Goal: Transaction & Acquisition: Book appointment/travel/reservation

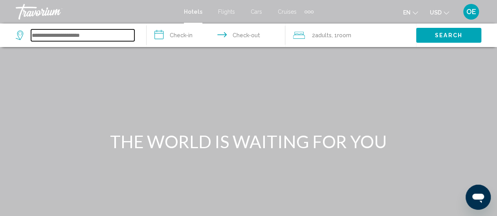
click at [77, 39] on input "Search widget" at bounding box center [82, 35] width 103 height 12
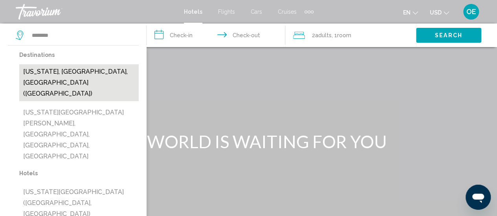
click at [88, 72] on button "[US_STATE], [GEOGRAPHIC_DATA], [GEOGRAPHIC_DATA] ([GEOGRAPHIC_DATA])" at bounding box center [78, 82] width 119 height 37
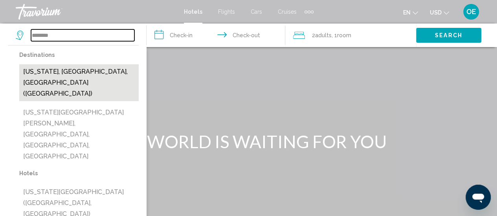
type input "**********"
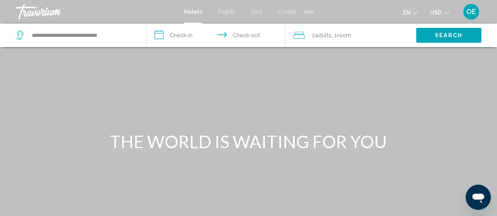
click at [198, 32] on input "**********" at bounding box center [217, 37] width 142 height 26
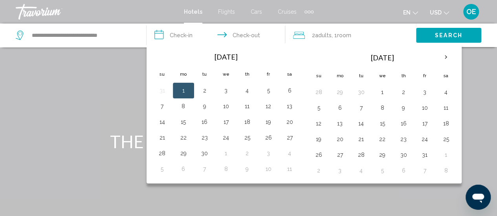
click at [443, 57] on th "Next month" at bounding box center [445, 57] width 21 height 17
click at [316, 155] on button "23" at bounding box center [318, 155] width 13 height 11
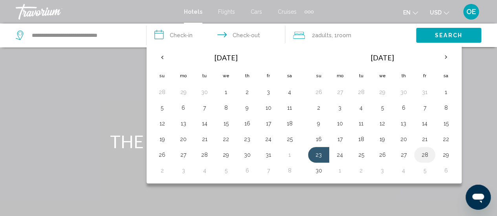
click at [420, 155] on button "28" at bounding box center [424, 155] width 13 height 11
type input "**********"
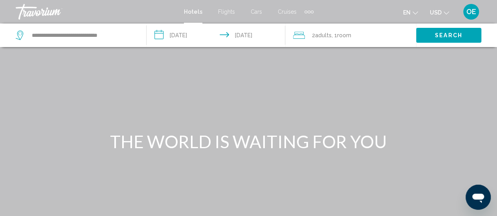
click at [379, 34] on div "2 Adult Adults , 1 Room rooms" at bounding box center [354, 35] width 123 height 11
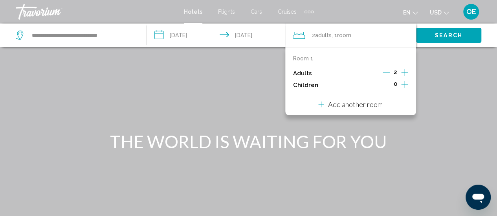
click at [372, 105] on p "Add another room" at bounding box center [355, 104] width 55 height 9
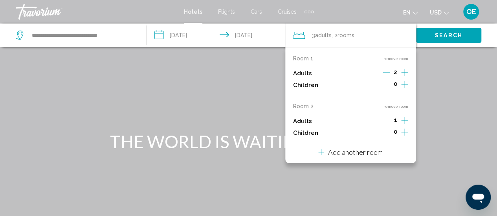
click at [402, 89] on icon "Increment children" at bounding box center [404, 84] width 7 height 9
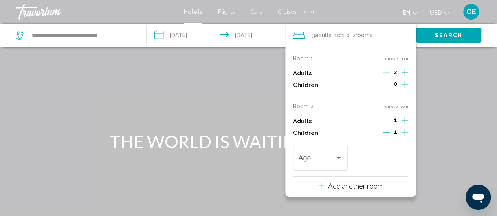
click at [407, 89] on icon "Increment children" at bounding box center [404, 84] width 7 height 9
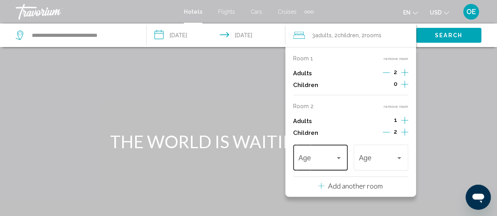
click at [336, 157] on div "Travelers: 3 adults, 2 children" at bounding box center [338, 158] width 7 height 6
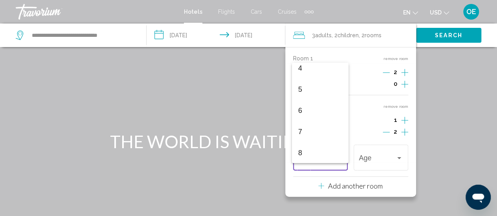
scroll to position [91, 0]
click at [314, 153] on span "8" at bounding box center [320, 151] width 44 height 21
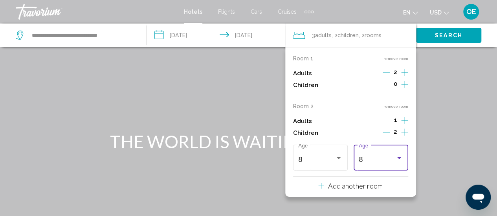
click at [382, 156] on div "8" at bounding box center [376, 160] width 37 height 8
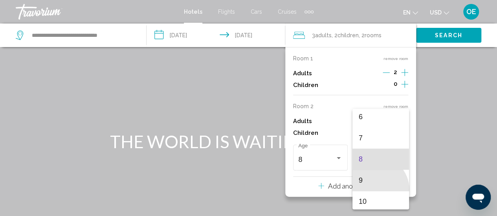
scroll to position [281, 0]
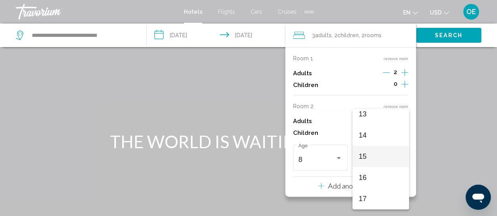
click at [377, 152] on span "15" at bounding box center [380, 156] width 44 height 21
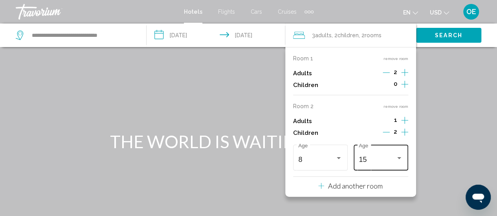
click at [384, 162] on div "15" at bounding box center [376, 160] width 37 height 8
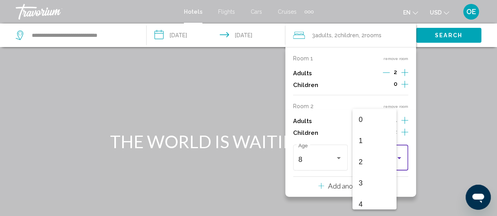
scroll to position [278, 0]
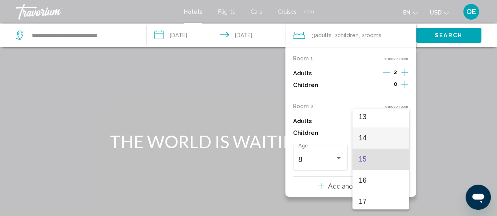
click at [371, 135] on span "14" at bounding box center [380, 138] width 44 height 21
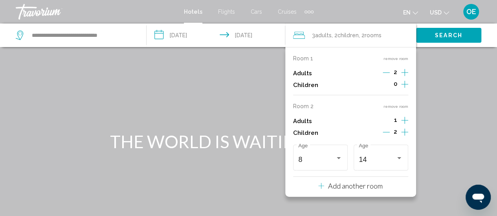
click at [448, 38] on span "Search" at bounding box center [448, 36] width 27 height 6
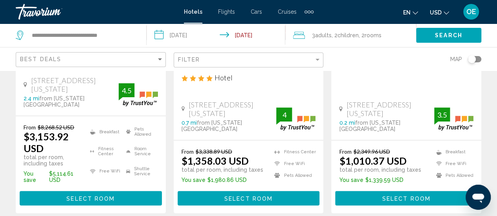
scroll to position [184, 0]
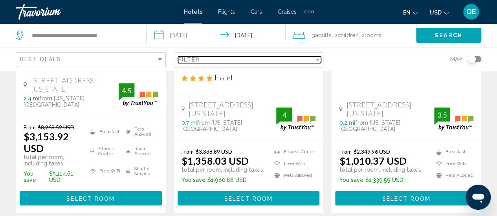
click at [312, 62] on div "Filter" at bounding box center [246, 60] width 136 height 6
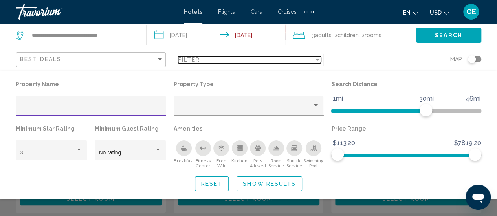
click at [303, 58] on div "Filter" at bounding box center [246, 60] width 136 height 6
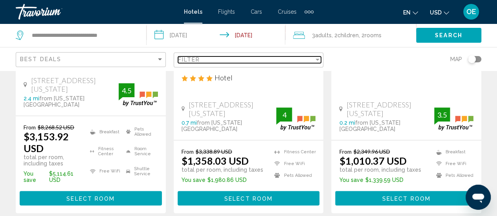
click at [310, 61] on div "Filter" at bounding box center [246, 60] width 136 height 6
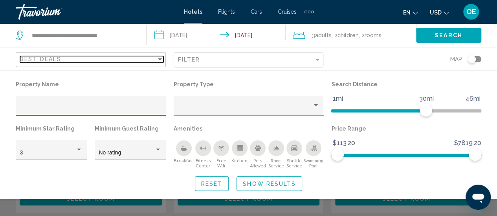
click at [142, 60] on div "Best Deals" at bounding box center [88, 59] width 136 height 6
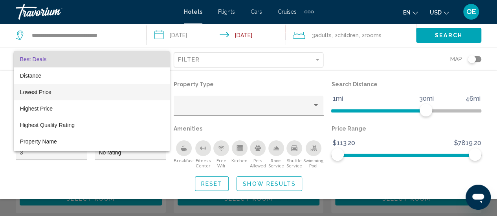
click at [46, 96] on span "Lowest Price" at bounding box center [91, 92] width 143 height 16
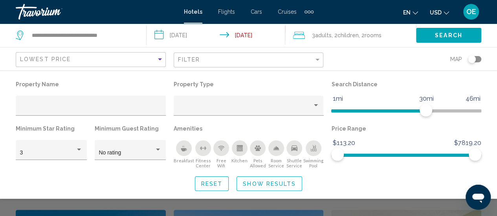
click at [285, 186] on span "Show Results" at bounding box center [269, 184] width 53 height 6
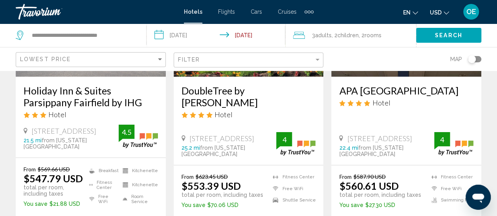
scroll to position [1105, 0]
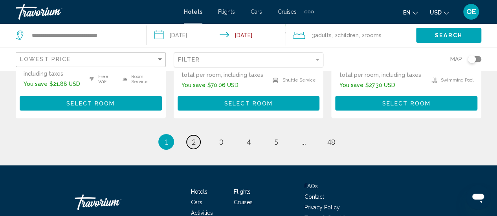
click at [189, 135] on link "page 2" at bounding box center [193, 142] width 14 height 14
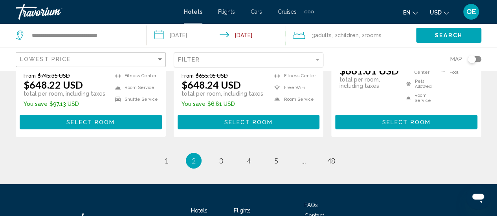
scroll to position [1203, 0]
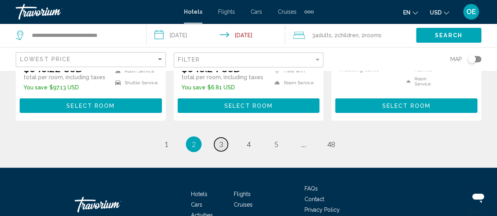
click at [221, 140] on span "3" at bounding box center [221, 144] width 4 height 9
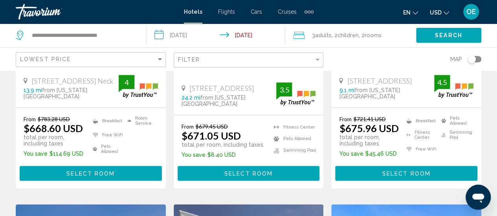
scroll to position [197, 0]
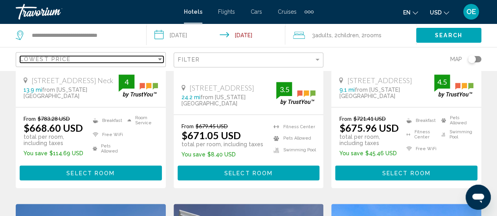
click at [146, 57] on div "Lowest Price" at bounding box center [88, 59] width 136 height 6
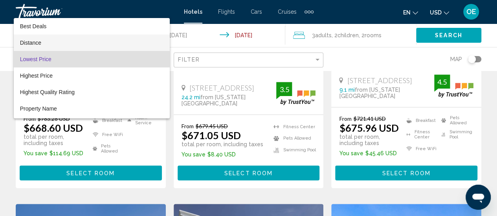
click at [46, 47] on span "Distance" at bounding box center [91, 43] width 143 height 16
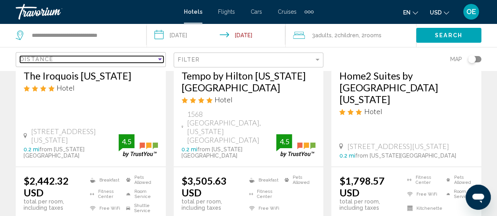
scroll to position [163, 0]
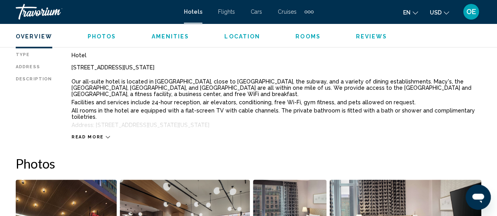
scroll to position [408, 0]
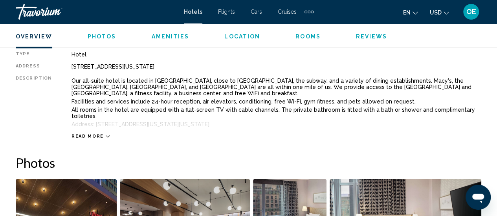
click at [81, 134] on span "Read more" at bounding box center [87, 136] width 32 height 5
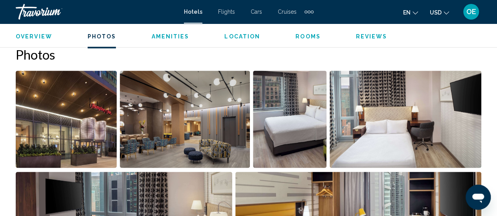
scroll to position [513, 0]
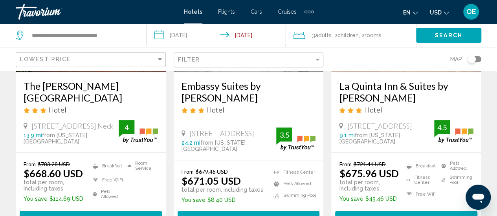
scroll to position [151, 0]
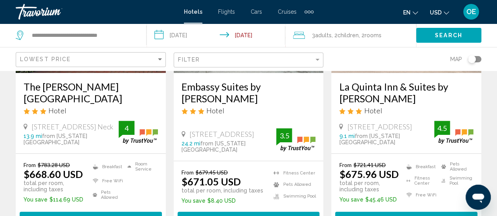
click at [247, 103] on h3 "Embassy Suites by [PERSON_NAME]" at bounding box center [248, 93] width 134 height 24
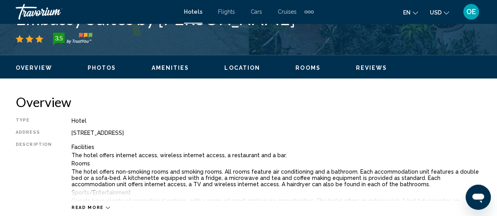
scroll to position [342, 0]
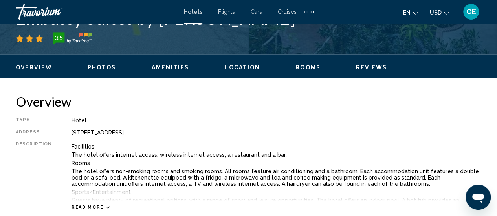
click at [73, 207] on span "Read more" at bounding box center [87, 207] width 32 height 5
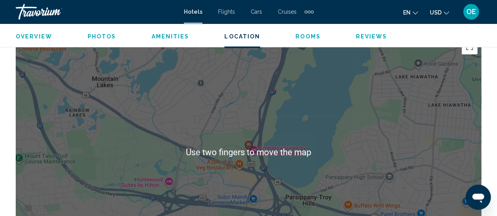
scroll to position [920, 0]
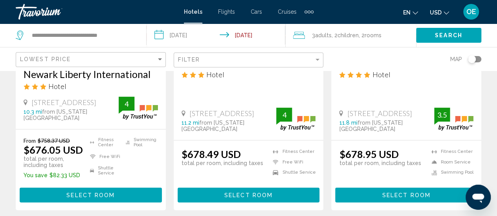
scroll to position [479, 0]
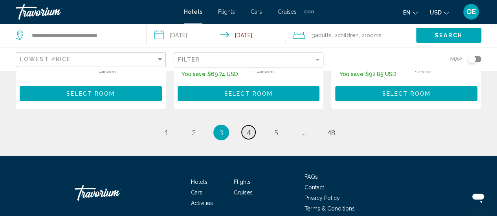
click at [248, 128] on span "4" at bounding box center [249, 132] width 4 height 9
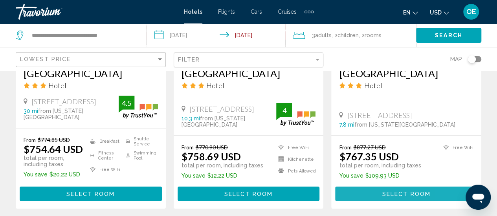
scroll to position [785, 0]
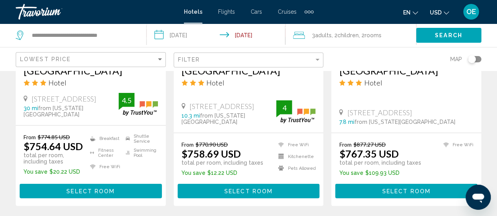
click at [254, 140] on div "From $770.90 USD $758.69 USD total per room, including taxes You save $12.22 US…" at bounding box center [249, 169] width 150 height 73
click at [258, 193] on span "Select Room" at bounding box center [248, 191] width 48 height 6
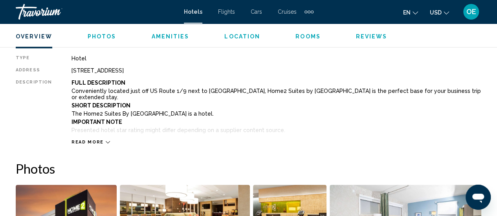
scroll to position [396, 0]
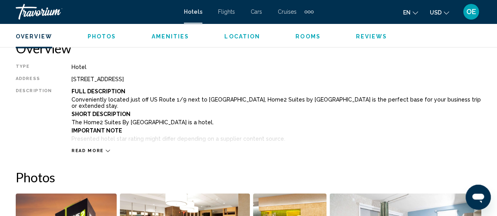
click at [97, 152] on span "Read more" at bounding box center [87, 150] width 32 height 5
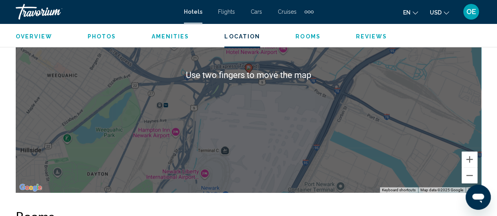
scroll to position [967, 0]
